Goal: Find contact information: Find contact information

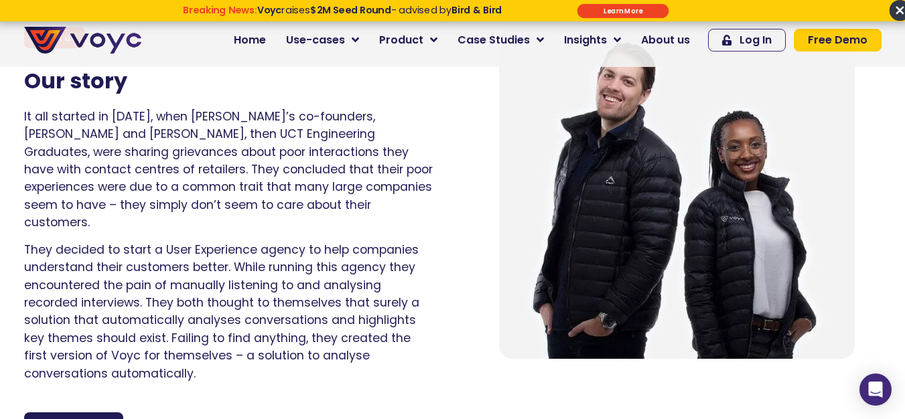
scroll to position [1072, 0]
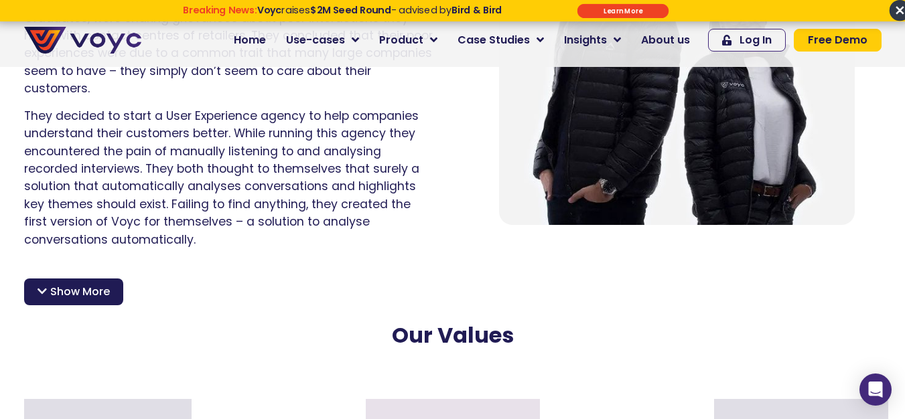
click at [86, 258] on div "After making it into the prestigious Techstars [DOMAIN_NAME] accelerator in [GE…" at bounding box center [453, 281] width 858 height 47
click at [86, 279] on div "Show More" at bounding box center [73, 292] width 99 height 27
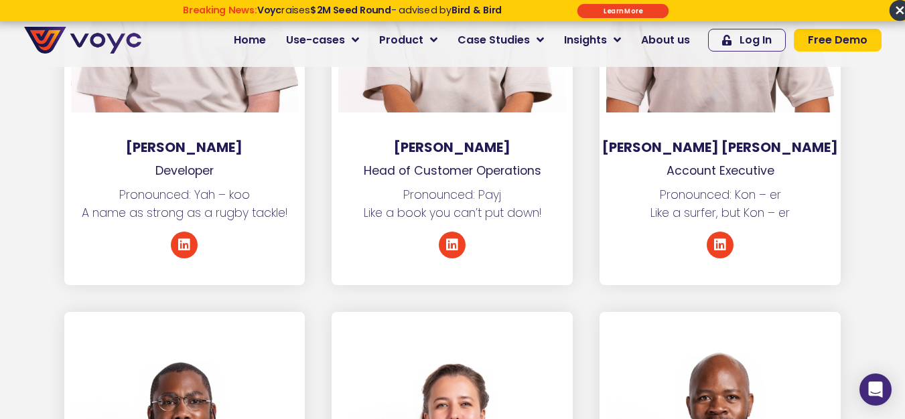
scroll to position [4221, 0]
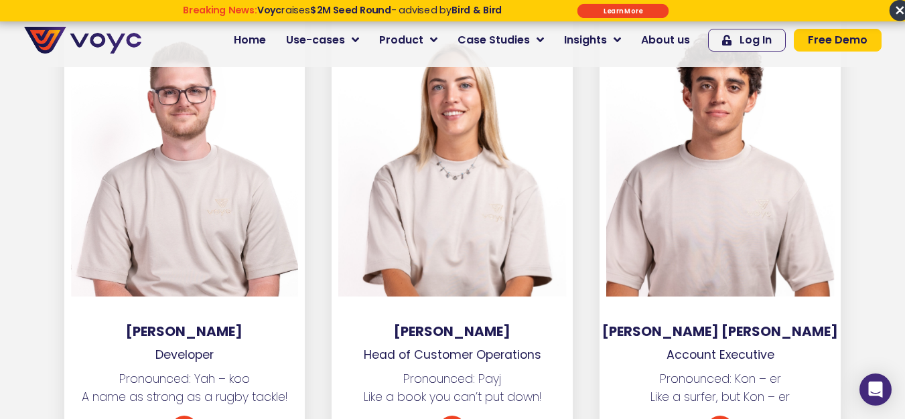
drag, startPoint x: 306, startPoint y: 180, endPoint x: 318, endPoint y: 71, distance: 109.1
click at [318, 71] on div "[PERSON_NAME] Developer Pronounced: Yah – koo A name as strong as a rugby tackl…" at bounding box center [185, 236] width 268 height 468
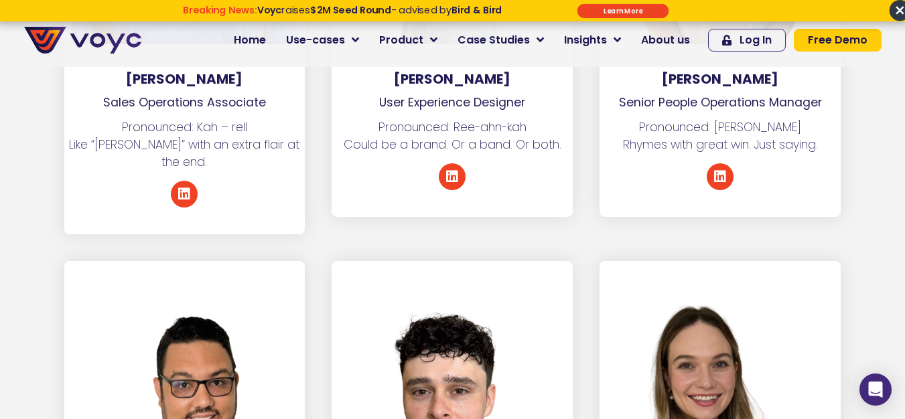
scroll to position [6766, 0]
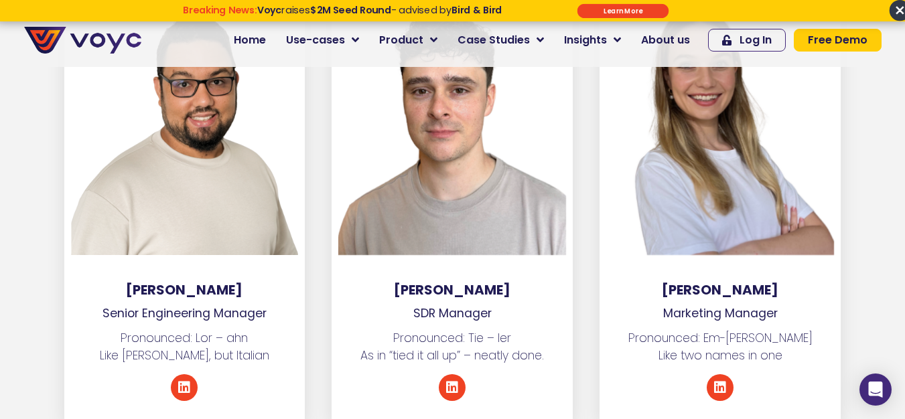
drag, startPoint x: 387, startPoint y: 223, endPoint x: 321, endPoint y: 219, distance: 65.8
click at [321, 219] on div "[PERSON_NAME] SDR Manager Pronounced: Tie – ler As in “tied it all up” – neatly…" at bounding box center [452, 194] width 268 height 468
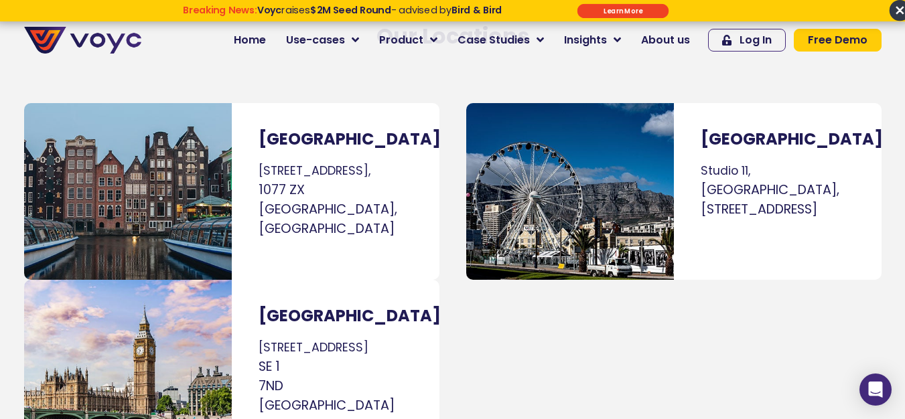
scroll to position [8508, 0]
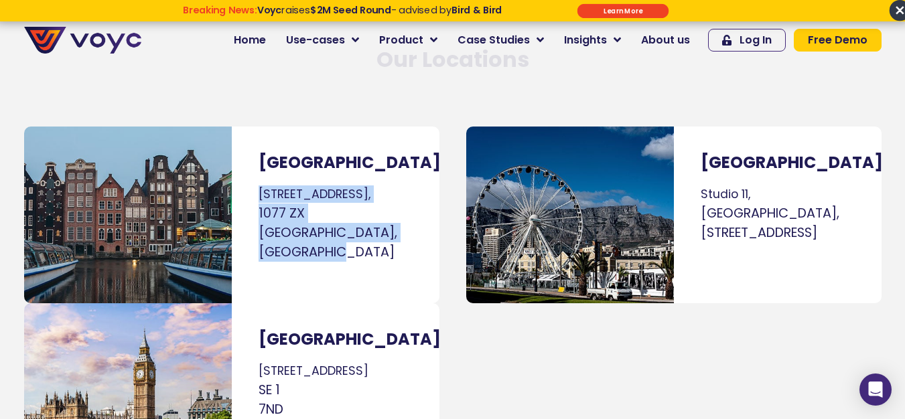
drag, startPoint x: 254, startPoint y: 125, endPoint x: 334, endPoint y: 178, distance: 96.3
click at [345, 186] on div "[GEOGRAPHIC_DATA] [STREET_ADDRESS]" at bounding box center [336, 215] width 208 height 177
copy p "[STREET_ADDRESS]"
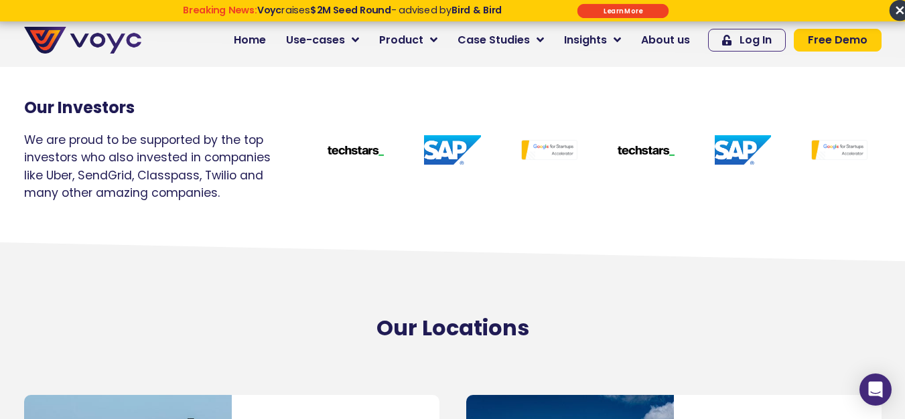
scroll to position [7905, 0]
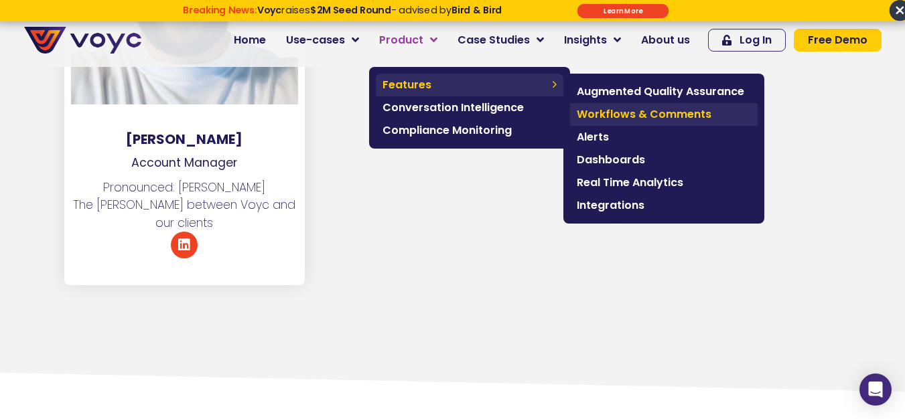
click at [624, 120] on span "Workflows & Comments" at bounding box center [664, 115] width 174 height 16
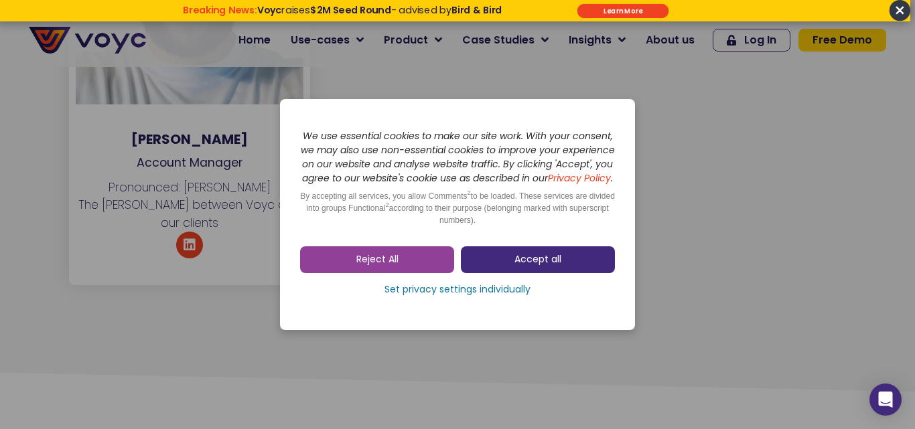
click at [528, 266] on span "Accept all" at bounding box center [538, 259] width 47 height 13
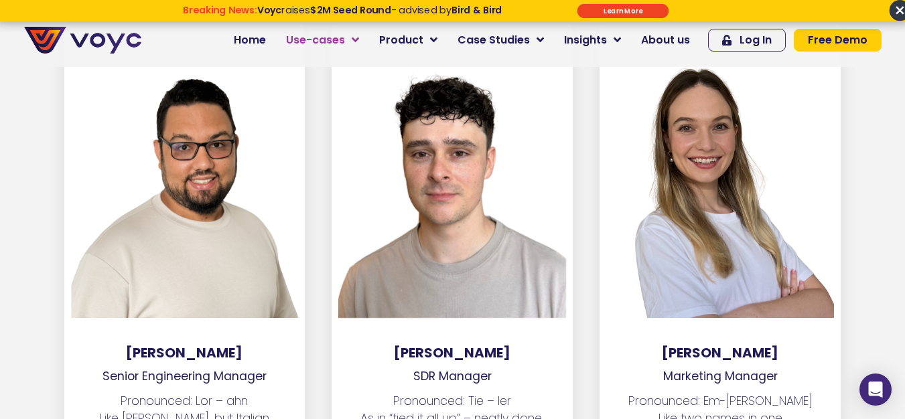
scroll to position [6565, 0]
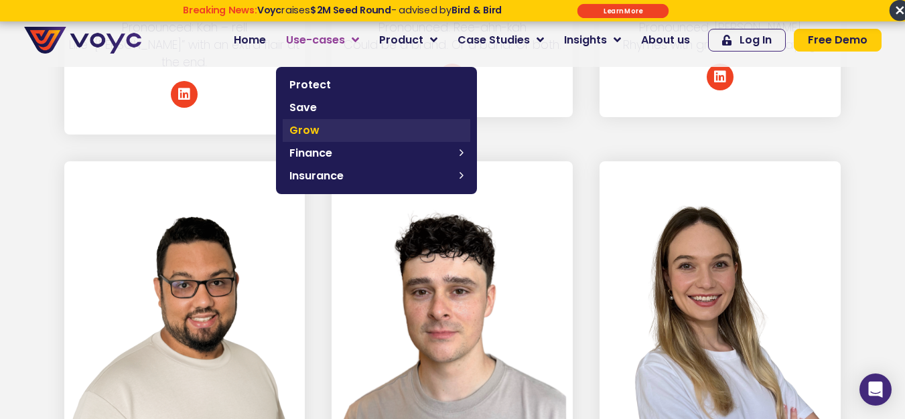
click at [308, 129] on span "Grow" at bounding box center [376, 131] width 174 height 16
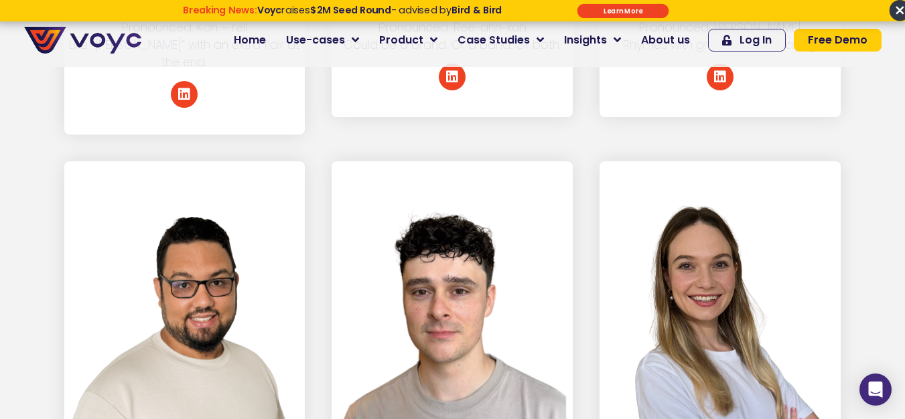
drag, startPoint x: 404, startPoint y: 6, endPoint x: 119, endPoint y: 62, distance: 290.2
click at [119, 62] on section "[PHONE_NUMBER] Home Use-cases Protect Save Grow Finance Mortgage Brokers Car Fi…" at bounding box center [452, 33] width 905 height 67
drag, startPoint x: 119, startPoint y: 62, endPoint x: 57, endPoint y: 62, distance: 62.3
click at [57, 62] on section "[PHONE_NUMBER] Home Use-cases Protect Save Grow Finance Mortgage Brokers Car Fi…" at bounding box center [452, 33] width 905 height 67
